Goal: Information Seeking & Learning: Check status

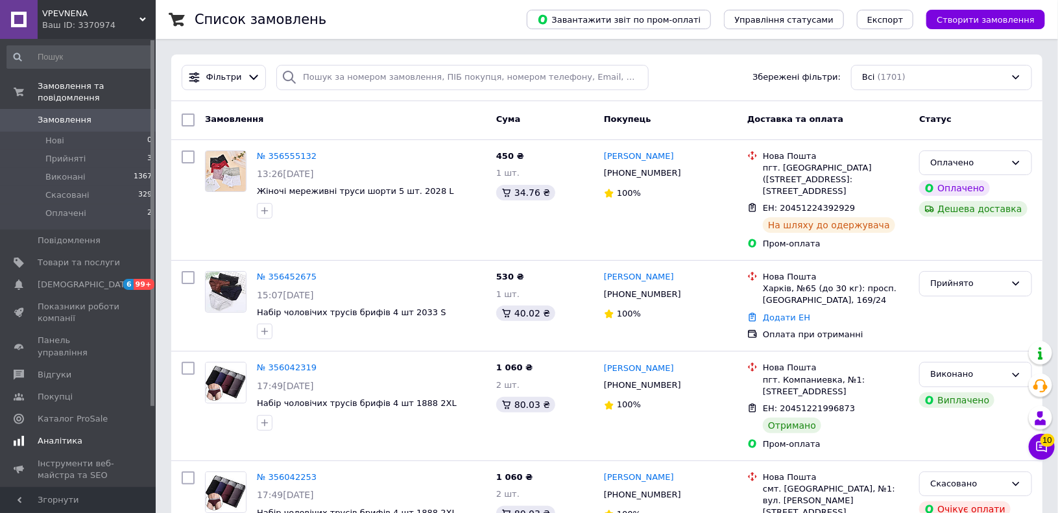
click at [76, 435] on span "Аналітика" at bounding box center [79, 441] width 82 height 12
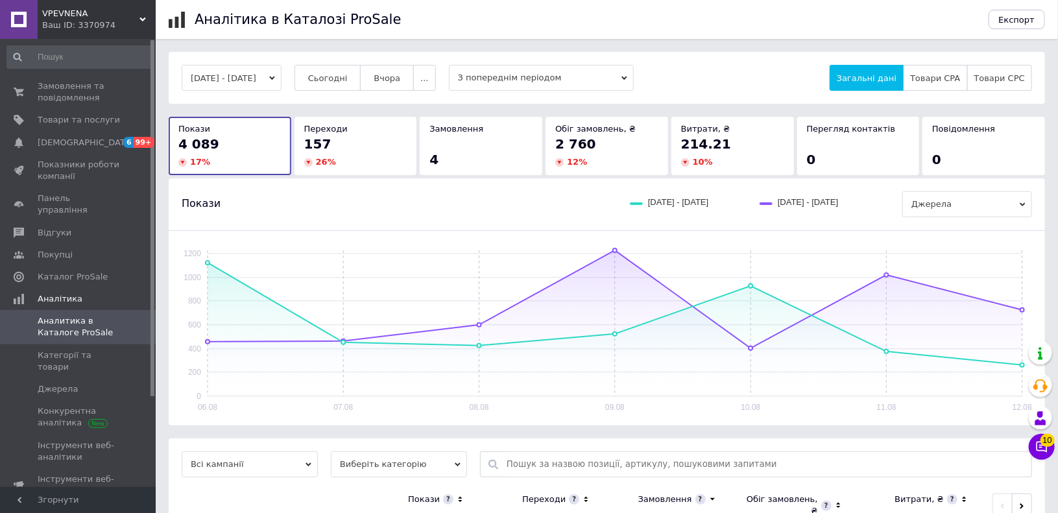
click at [268, 82] on button "[DATE] - [DATE]" at bounding box center [232, 78] width 100 height 26
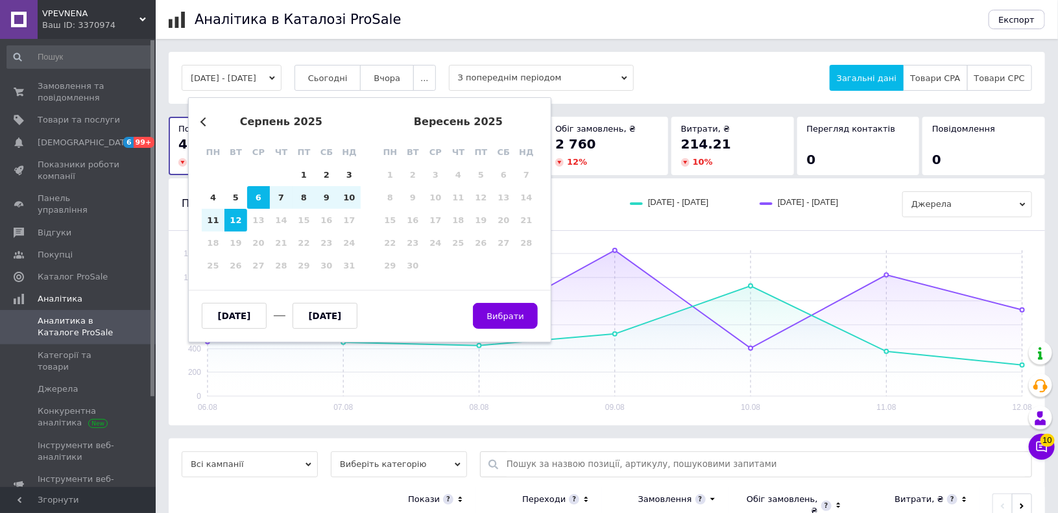
click at [202, 125] on div "серпень 2025" at bounding box center [281, 122] width 159 height 12
click at [195, 126] on div "Previous Month серпень 2025 пн вт ср чт пт сб нд 28 29 30 31 1 2 3 4 5 6 7 8 9 …" at bounding box center [369, 219] width 363 height 245
click at [201, 121] on button "Previous Month" at bounding box center [204, 121] width 9 height 9
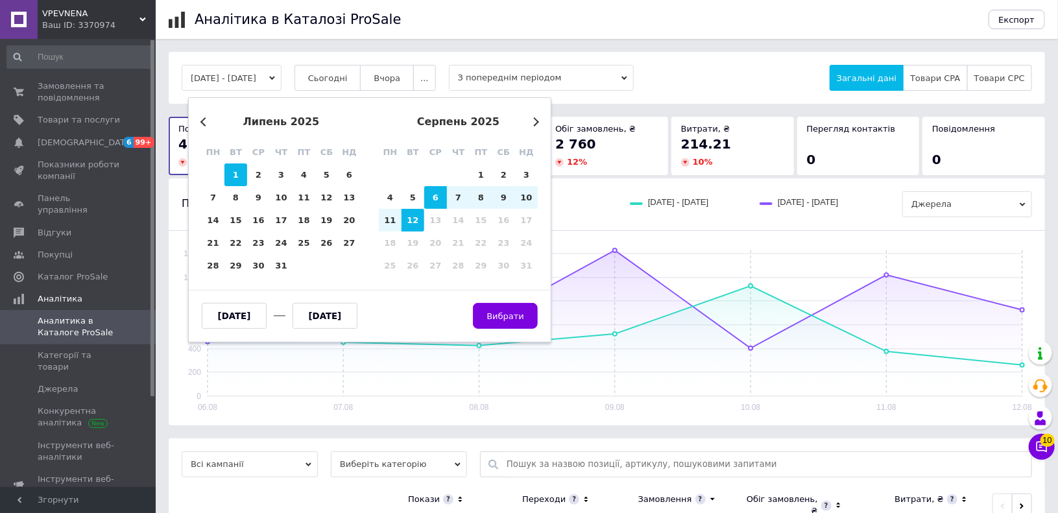
click at [229, 170] on div "1" at bounding box center [235, 174] width 23 height 23
type input "[DATE]"
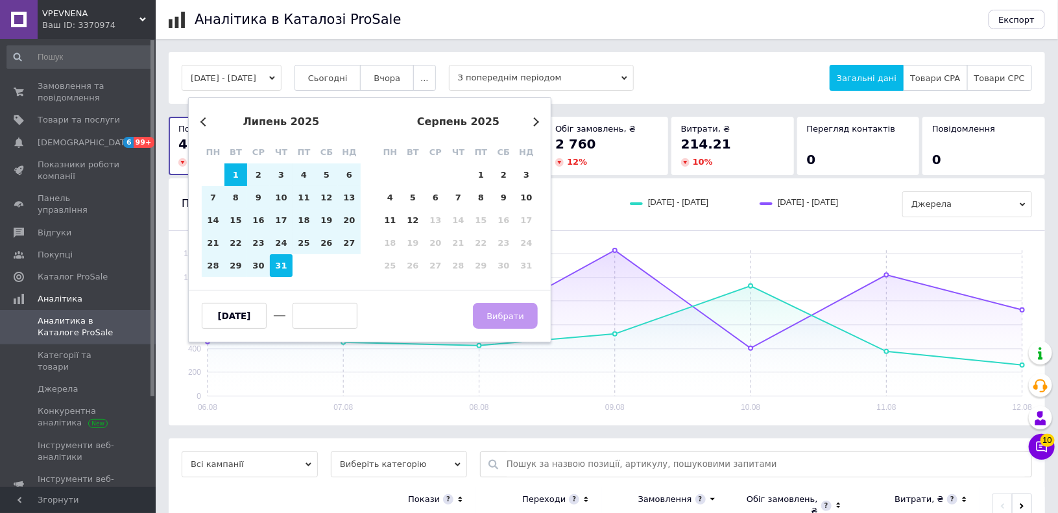
click at [276, 271] on div "31" at bounding box center [281, 265] width 23 height 23
type input "[DATE]"
click at [497, 318] on span "Вибрати" at bounding box center [505, 316] width 38 height 10
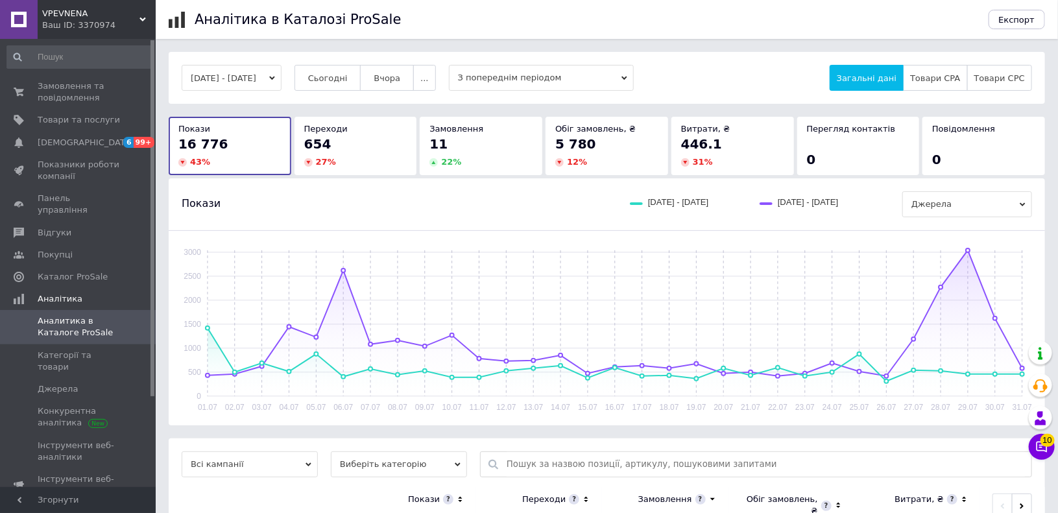
click at [115, 20] on div "Ваш ID: 3370974" at bounding box center [98, 25] width 113 height 12
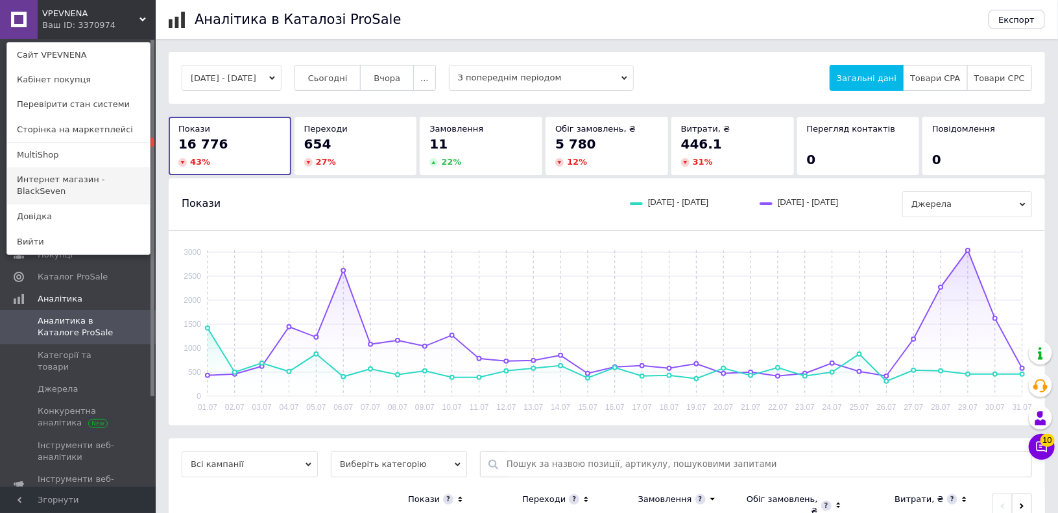
click at [71, 182] on link "Интернет магазин - BlackSeven" at bounding box center [78, 185] width 143 height 36
